Goal: Task Accomplishment & Management: Manage account settings

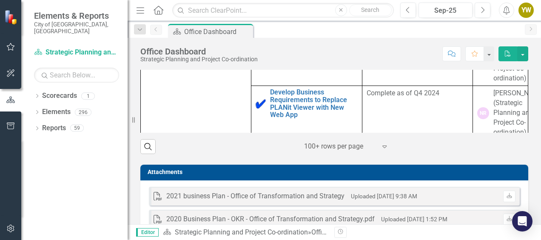
scroll to position [170, 0]
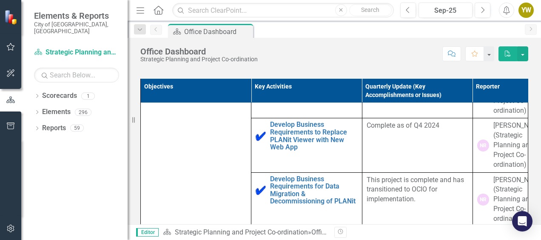
scroll to position [511, 0]
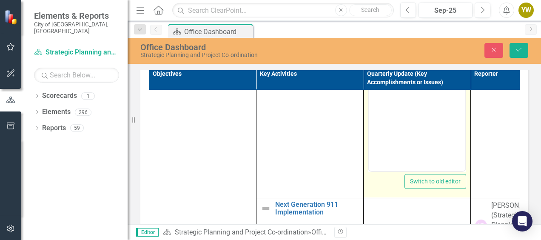
scroll to position [0, 0]
click at [389, 42] on body "Rich Text Area. Press ALT-0 for help." at bounding box center [417, 87] width 97 height 128
paste body "Rich Text Area. Press ALT-0 for help."
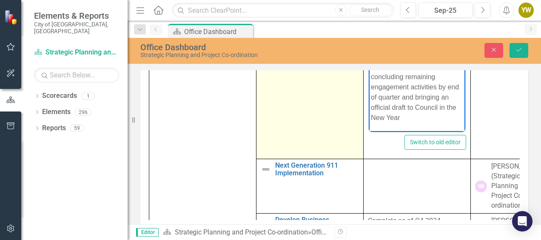
scroll to position [274, 0]
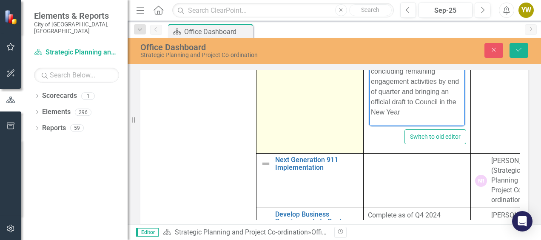
click at [332, 148] on td "Community Spaces Plan Edit Edit Key Activity Link Open Element" at bounding box center [310, 52] width 107 height 201
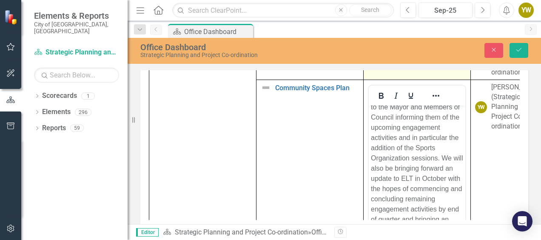
scroll to position [0, 0]
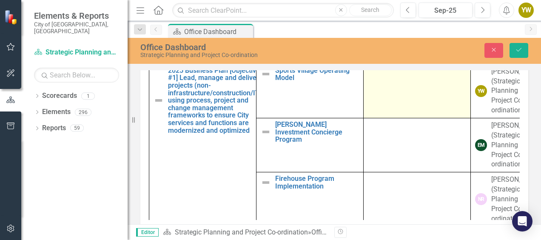
click at [379, 109] on td at bounding box center [417, 91] width 107 height 54
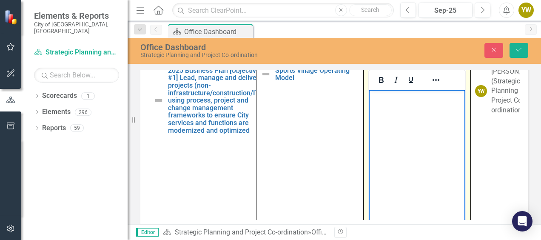
click at [384, 103] on body "Rich Text Area. Press ALT-0 for help." at bounding box center [417, 153] width 97 height 128
paste body "Rich Text Area. Press ALT-0 for help."
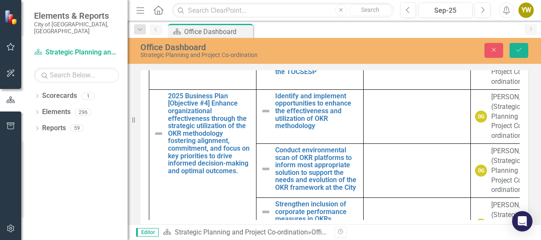
scroll to position [1532, 0]
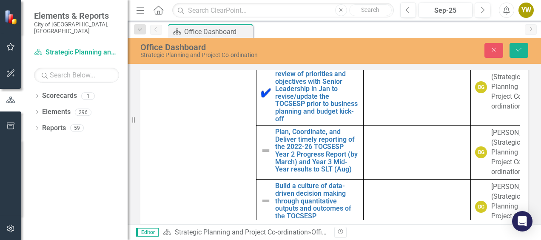
scroll to position [0, 0]
paste body "Rich Text Area. Press ALT-0 for help."
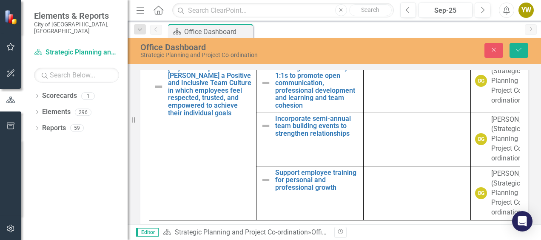
scroll to position [2484, 0]
click at [516, 53] on icon "Save" at bounding box center [519, 50] width 8 height 6
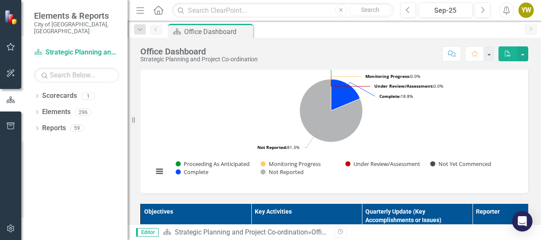
scroll to position [272, 0]
